Goal: Transaction & Acquisition: Purchase product/service

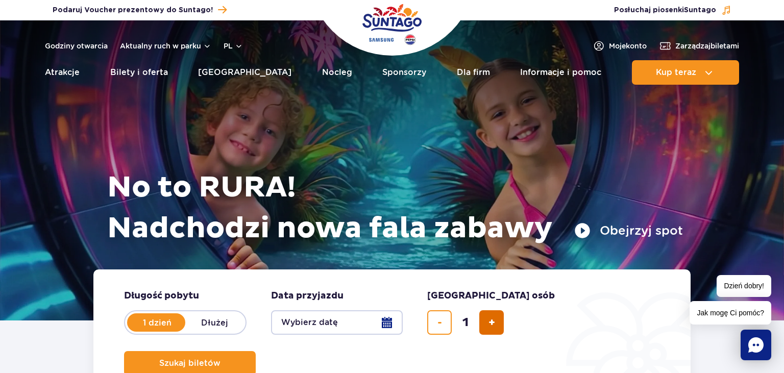
click at [490, 323] on span "dodaj bilet" at bounding box center [491, 323] width 7 height 0
type input "2"
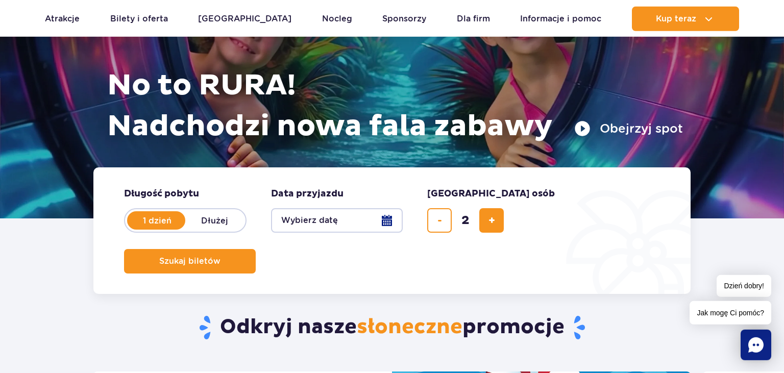
scroll to position [108, 0]
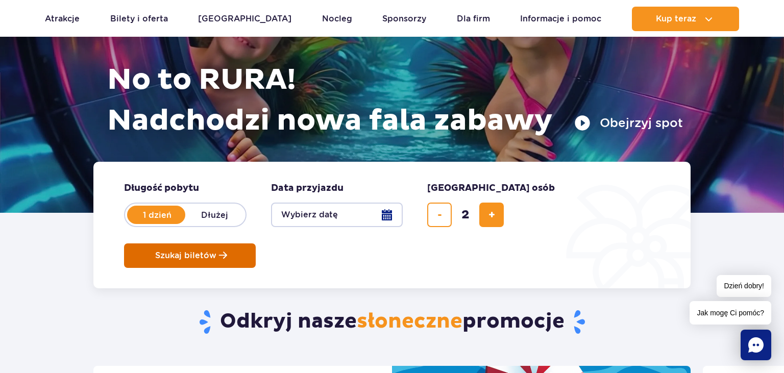
click at [216, 251] on span "Szukaj biletów" at bounding box center [185, 255] width 61 height 9
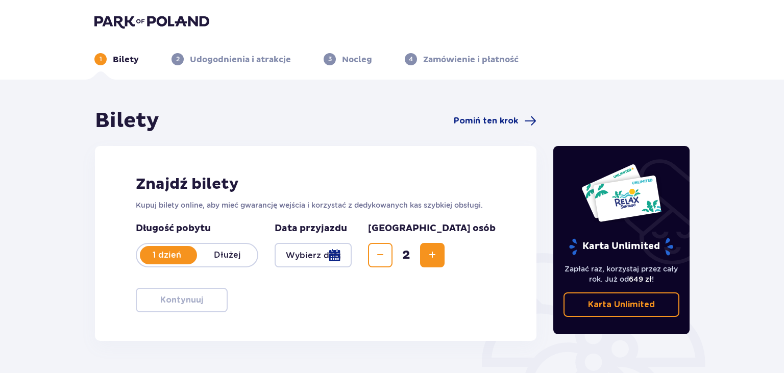
click at [352, 254] on div at bounding box center [313, 255] width 77 height 24
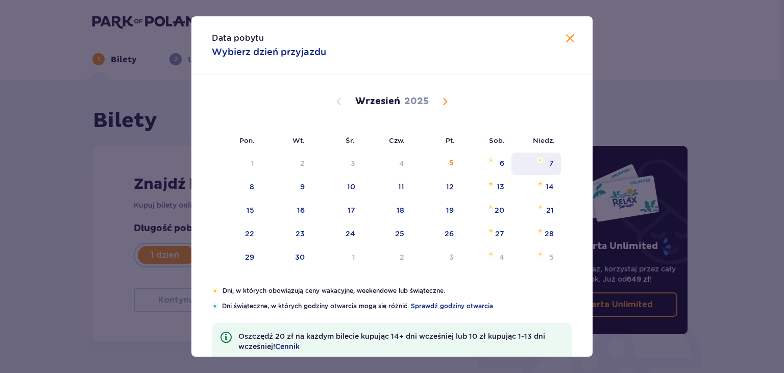
click at [546, 162] on div "7" at bounding box center [536, 164] width 50 height 22
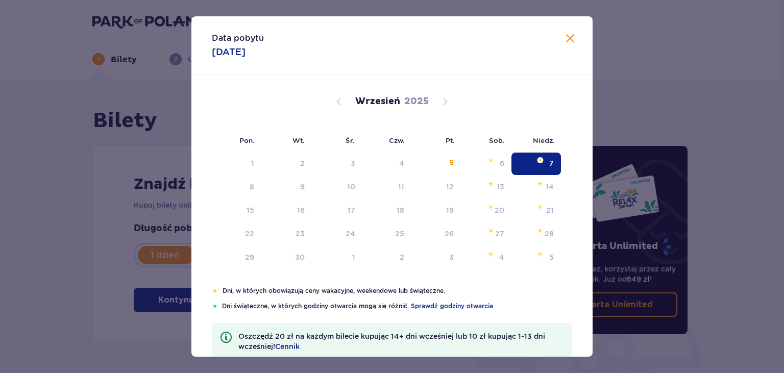
type input "[DATE]"
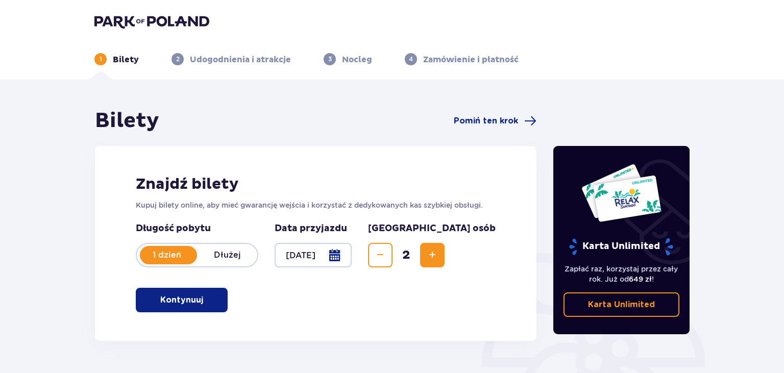
click at [180, 299] on p "Kontynuuj" at bounding box center [181, 299] width 43 height 11
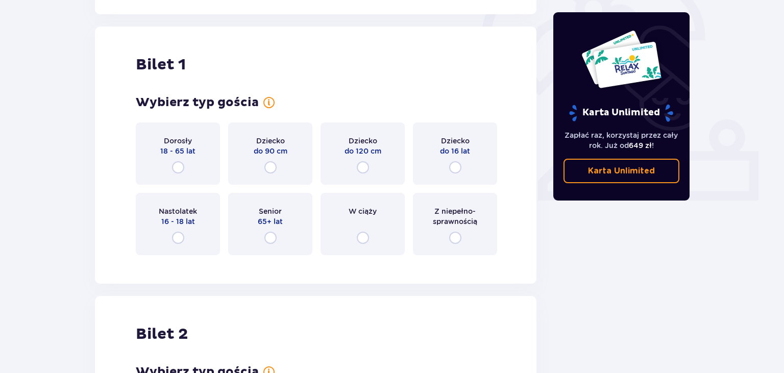
scroll to position [341, 0]
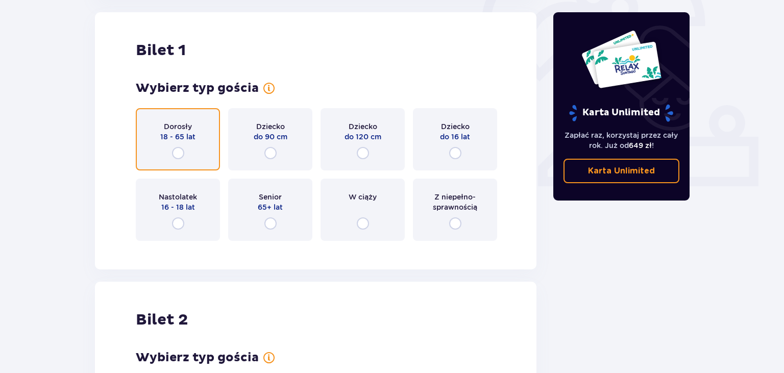
click at [178, 153] on input "radio" at bounding box center [178, 153] width 12 height 12
radio input "true"
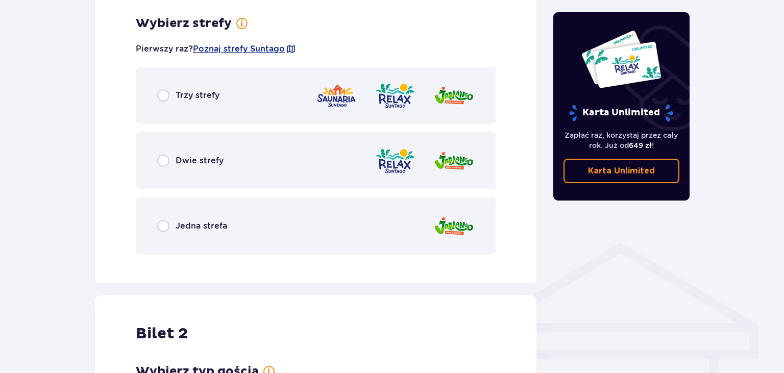
scroll to position [590, 0]
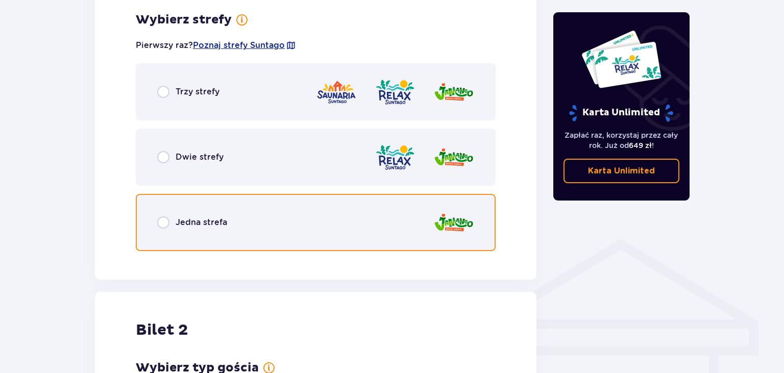
click at [162, 224] on input "radio" at bounding box center [163, 222] width 12 height 12
radio input "true"
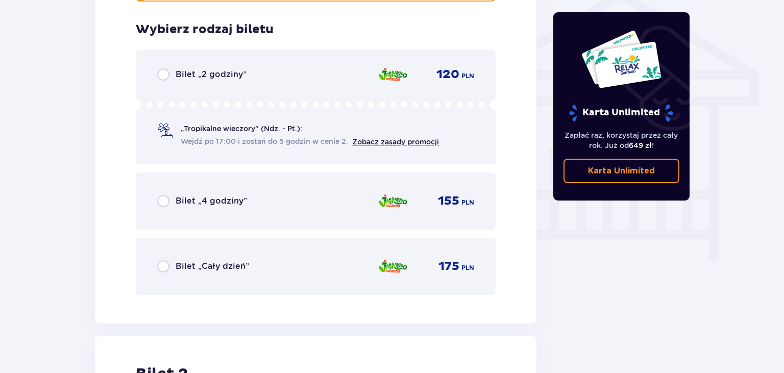
scroll to position [849, 0]
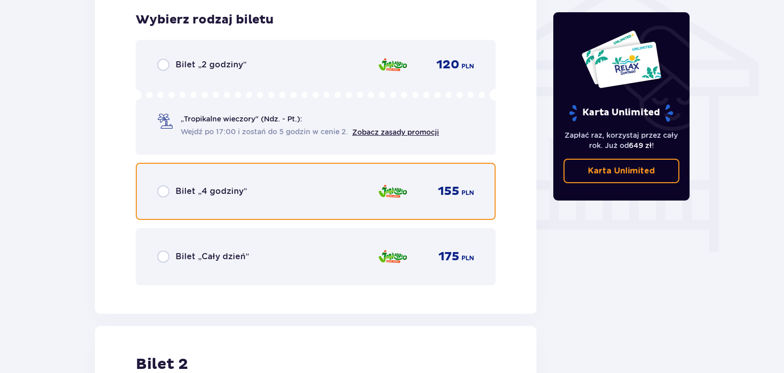
click at [164, 191] on input "radio" at bounding box center [163, 191] width 12 height 12
radio input "true"
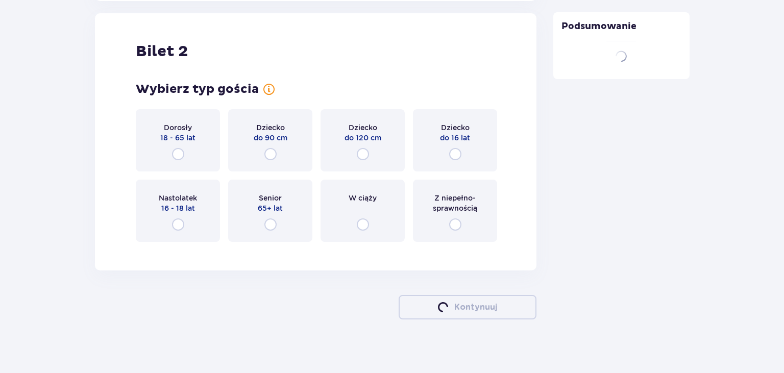
scroll to position [1163, 0]
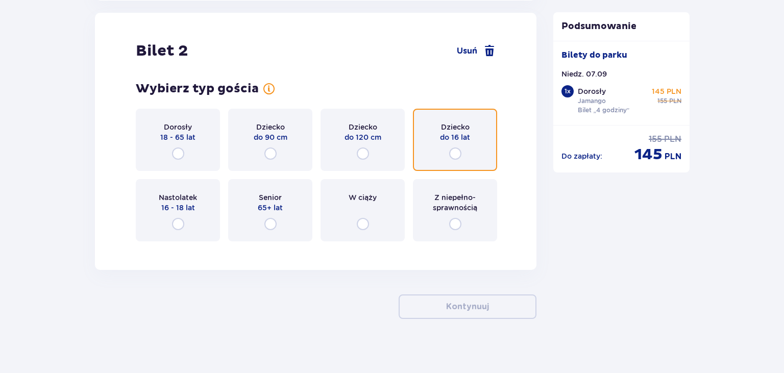
click at [455, 157] on input "radio" at bounding box center [455, 153] width 12 height 12
radio input "true"
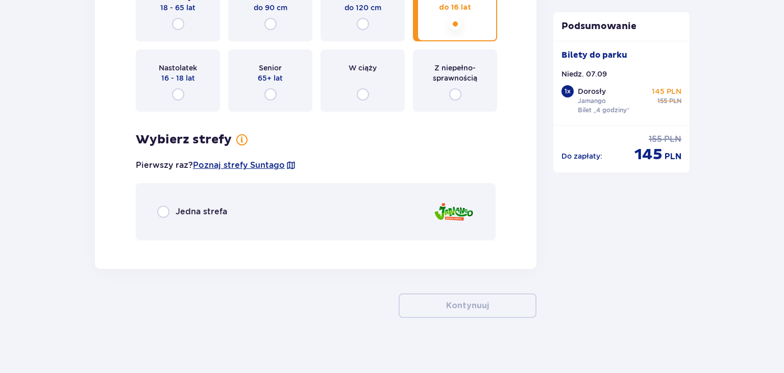
scroll to position [1298, 0]
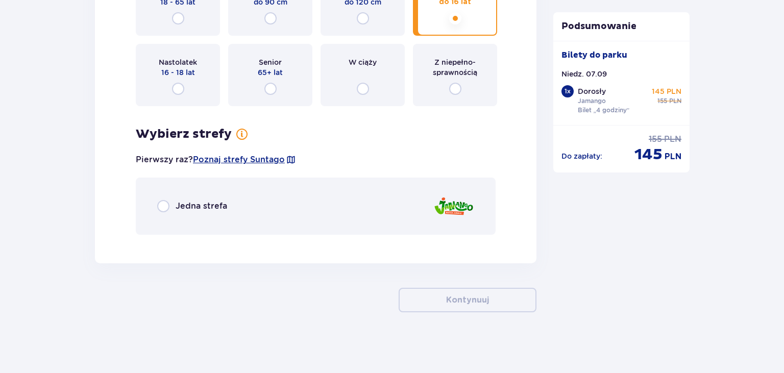
click at [170, 205] on div "Jedna strefa" at bounding box center [192, 206] width 70 height 12
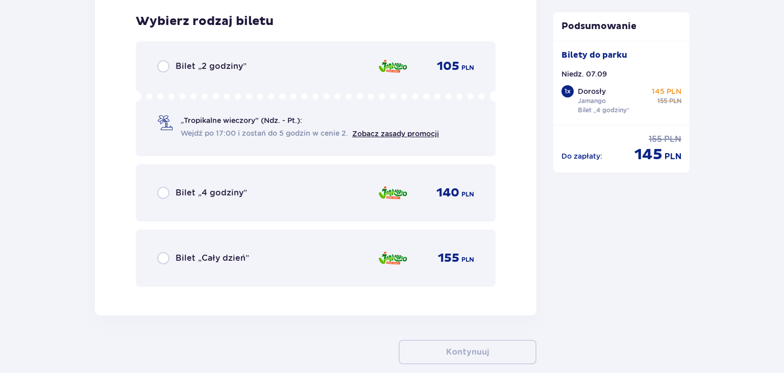
scroll to position [1540, 0]
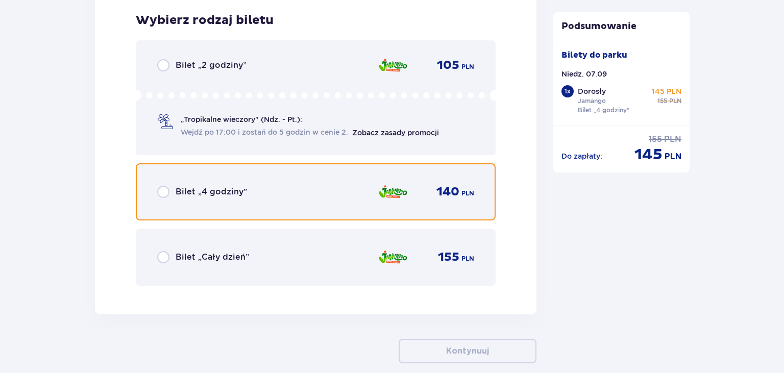
click at [164, 193] on input "radio" at bounding box center [163, 192] width 12 height 12
radio input "true"
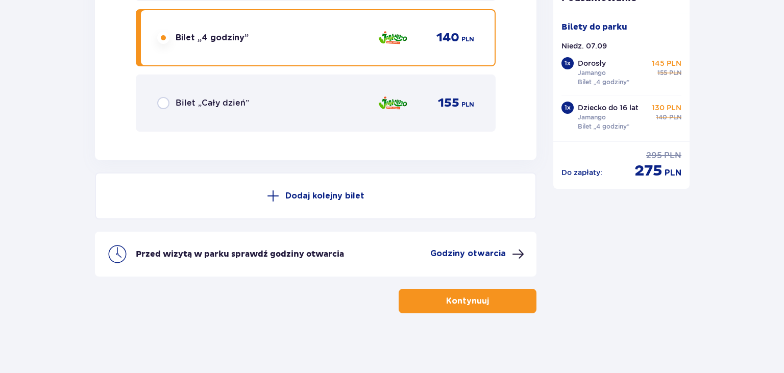
scroll to position [1694, 0]
